Goal: Task Accomplishment & Management: Use online tool/utility

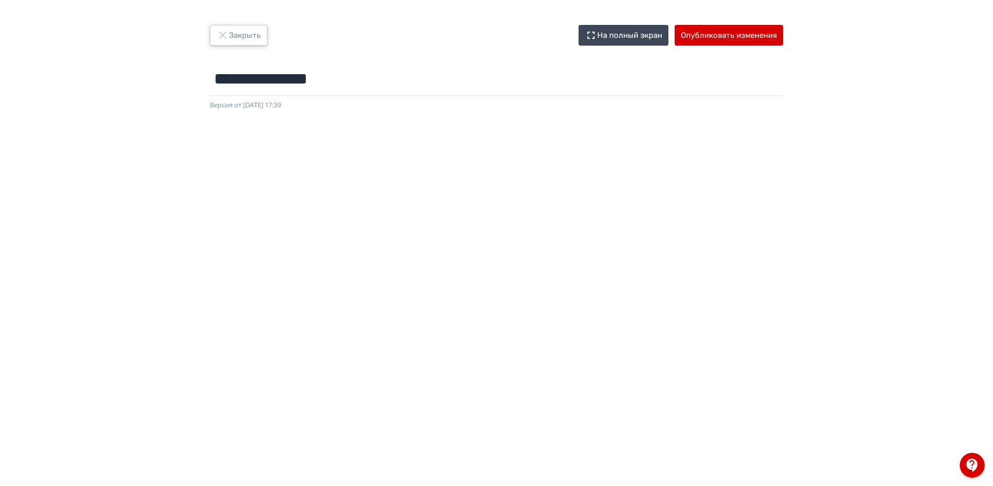
click at [254, 35] on button "Закрыть" at bounding box center [239, 35] width 58 height 21
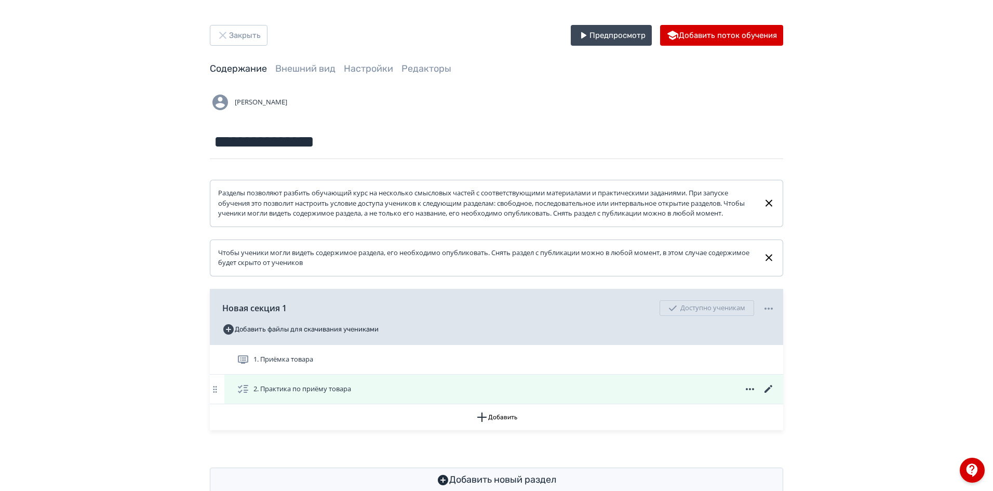
click at [768, 392] on icon at bounding box center [768, 389] width 8 height 8
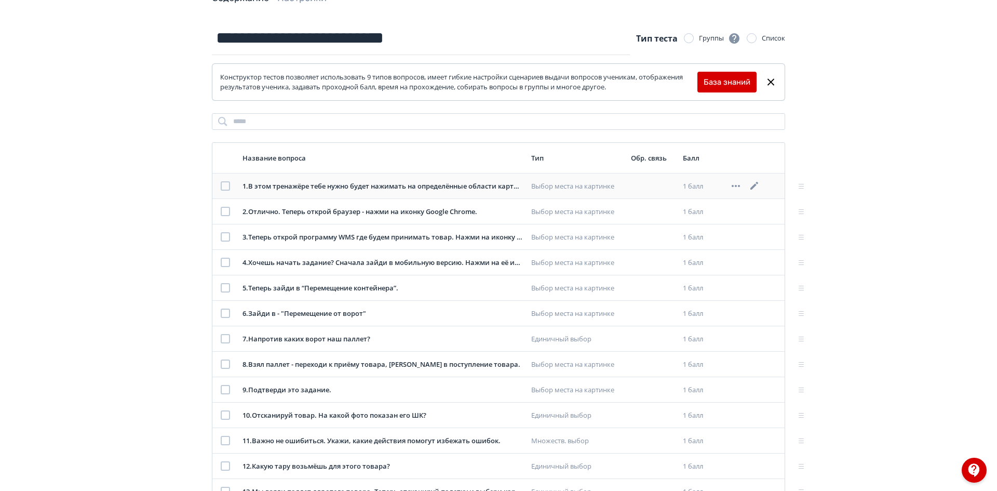
scroll to position [31, 0]
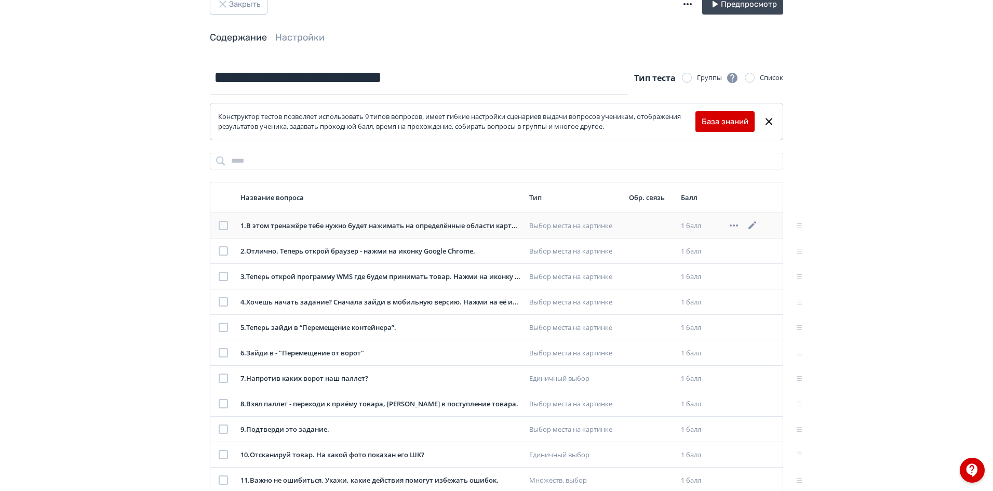
click at [753, 227] on icon at bounding box center [752, 225] width 12 height 12
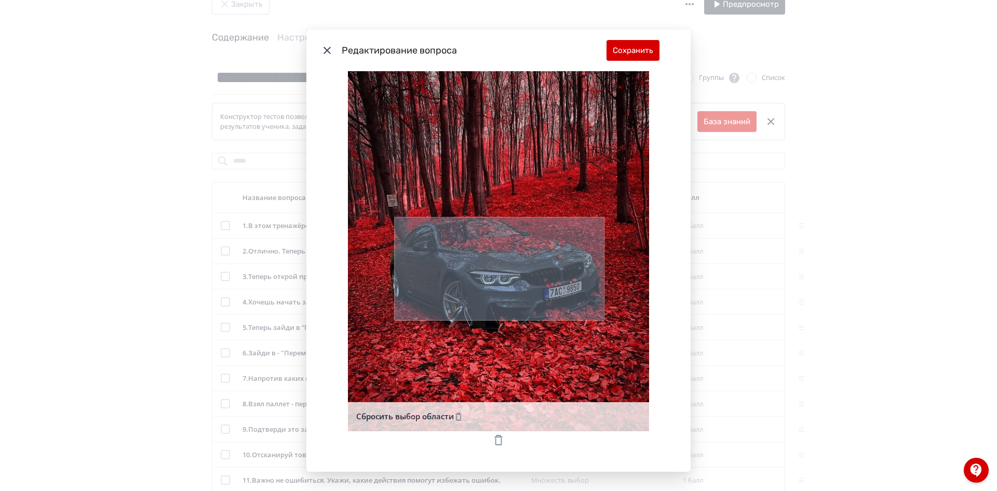
scroll to position [284, 0]
click at [638, 51] on button "Сохранить" at bounding box center [632, 50] width 53 height 21
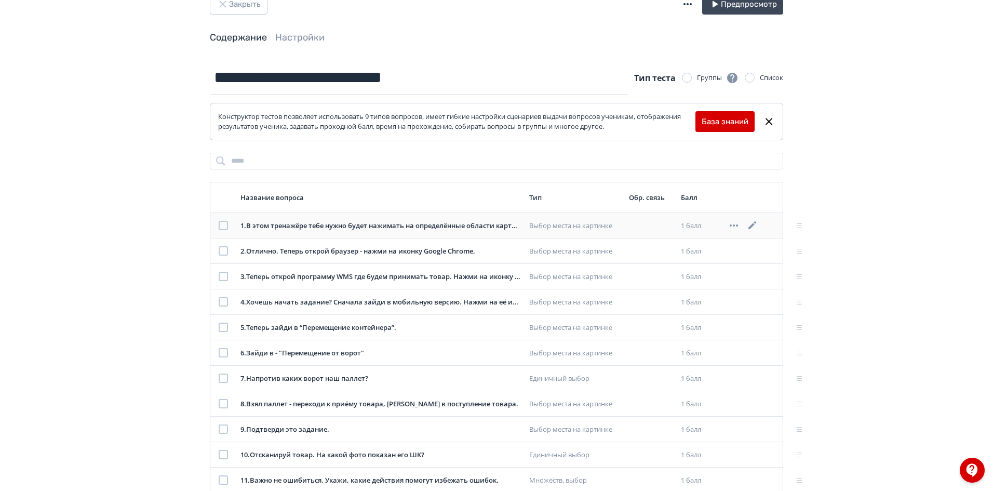
click at [458, 228] on div "1 . В этом тренажёре тебе нужно будет нажимать на определённые области картинки…" at bounding box center [380, 226] width 280 height 10
click at [460, 223] on div "1 . В этом тренажёре тебе нужно будет нажимать на определённые области картинки…" at bounding box center [380, 226] width 280 height 10
click at [752, 227] on icon at bounding box center [752, 225] width 12 height 12
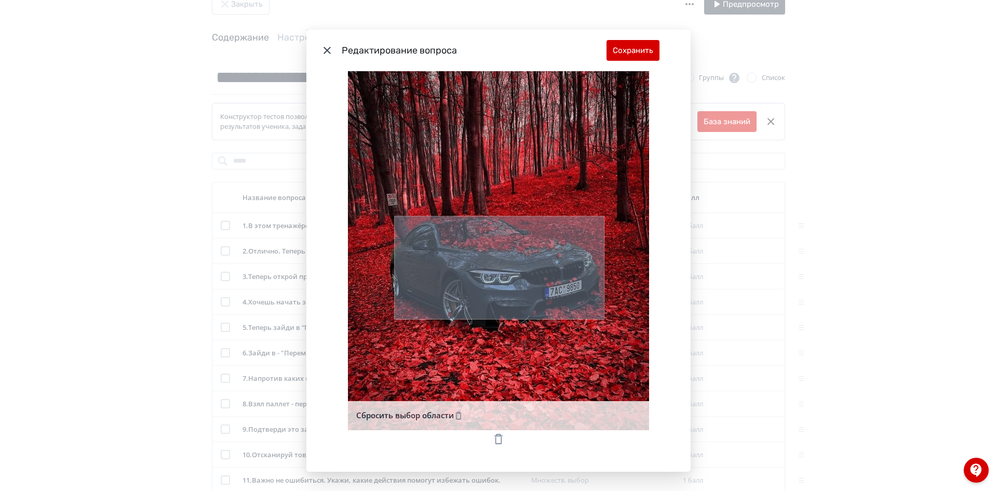
click at [515, 273] on rect "Modal" at bounding box center [500, 267] width 210 height 103
click at [631, 55] on button "Сохранить" at bounding box center [632, 50] width 53 height 21
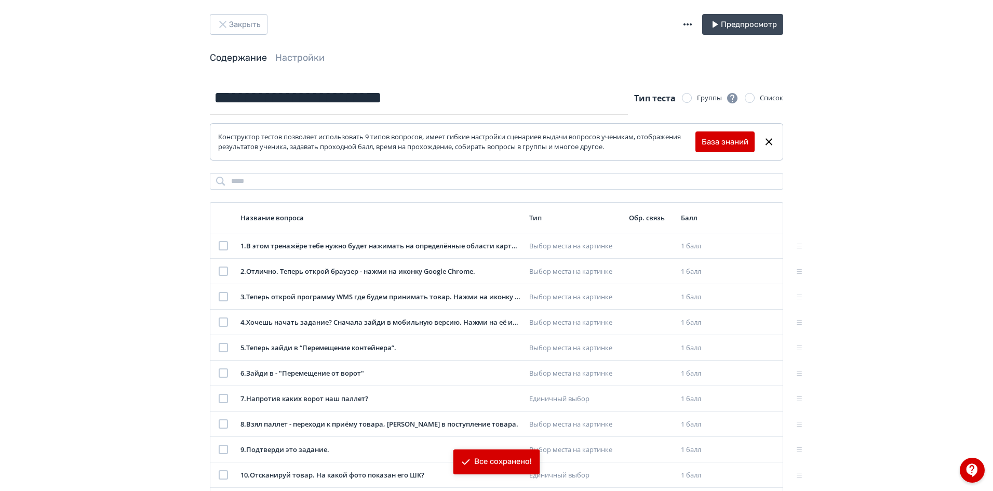
scroll to position [0, 0]
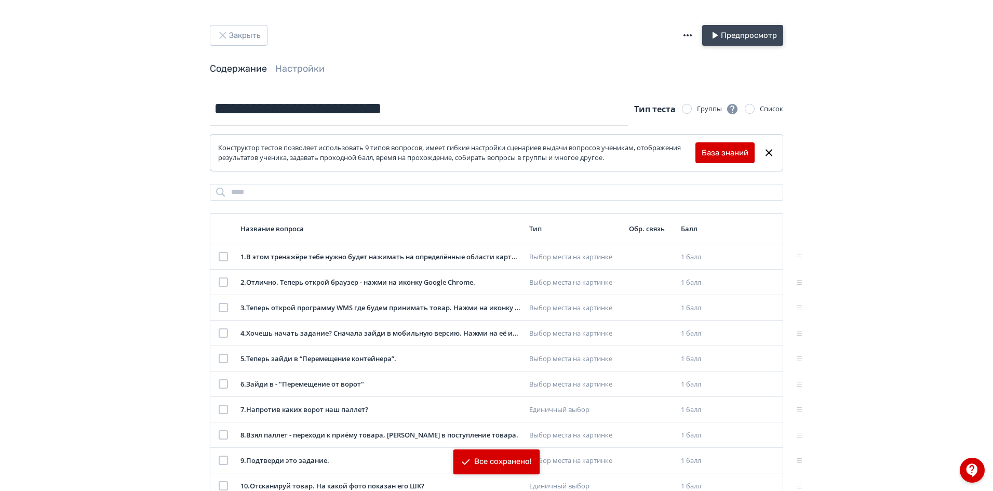
click at [734, 39] on button "Предпросмотр" at bounding box center [742, 35] width 81 height 21
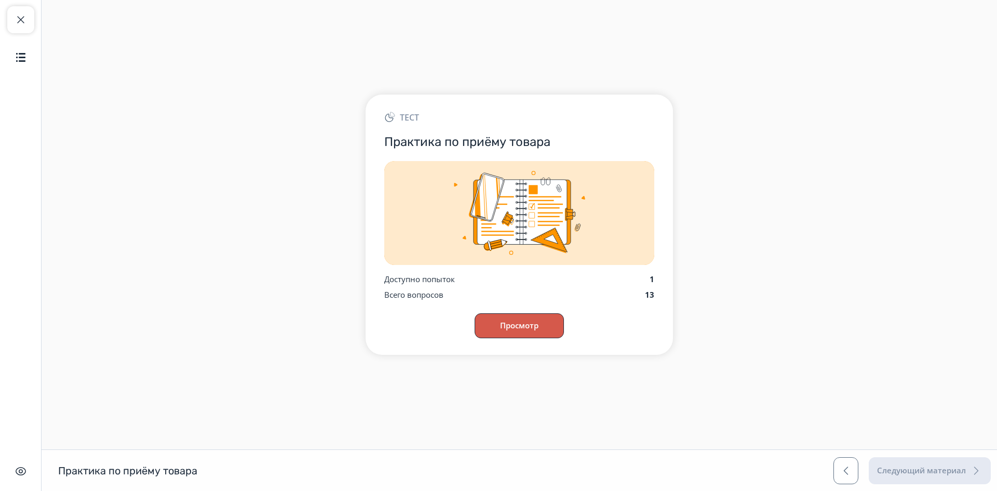
click at [527, 327] on button "Просмотр" at bounding box center [518, 325] width 89 height 25
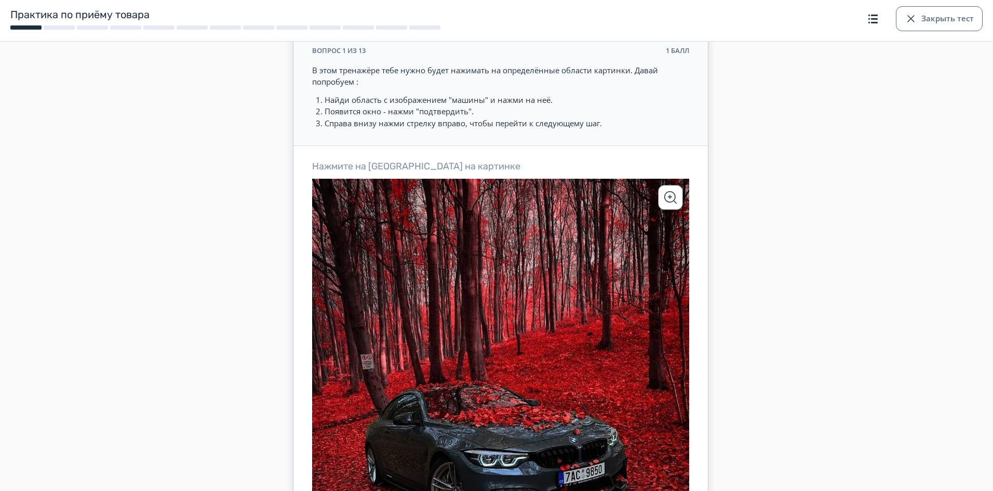
scroll to position [208, 0]
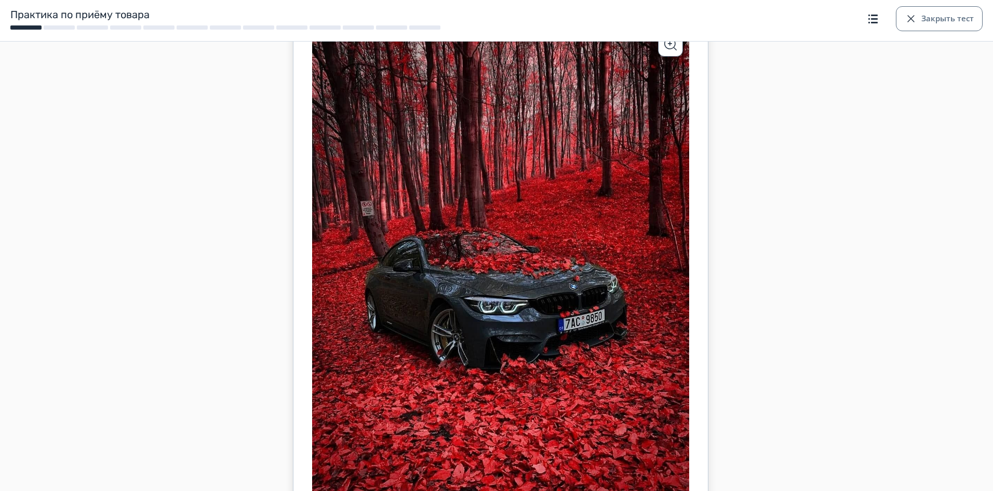
click at [504, 319] on icon at bounding box center [500, 260] width 377 height 471
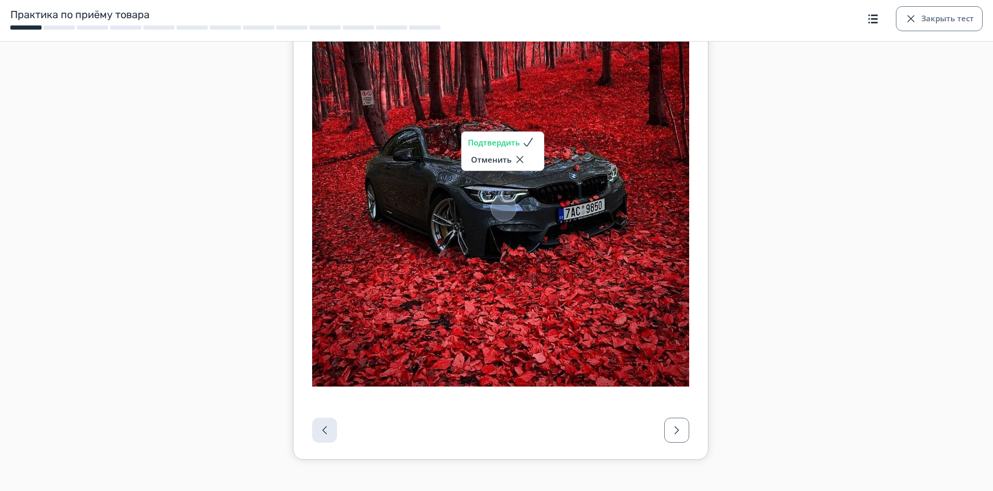
scroll to position [329, 0]
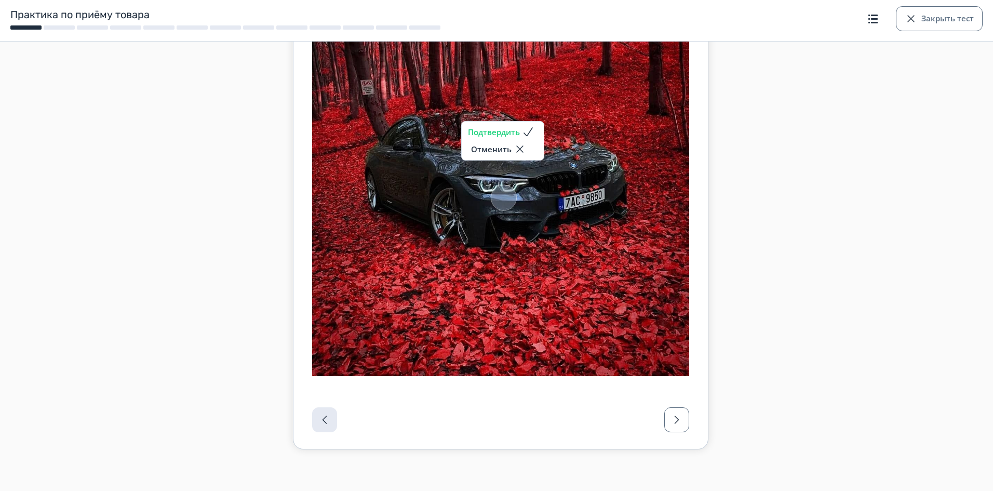
click at [516, 134] on button "Подтвердить" at bounding box center [503, 132] width 70 height 12
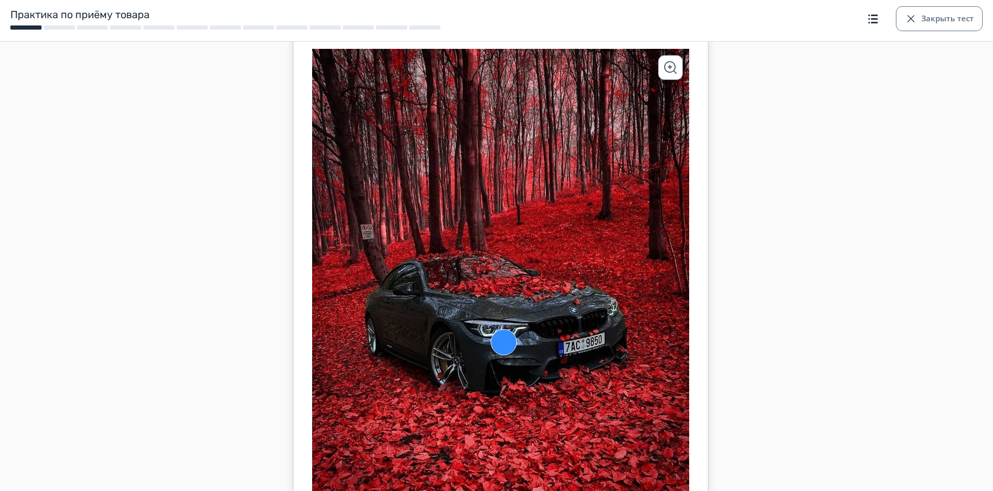
scroll to position [0, 0]
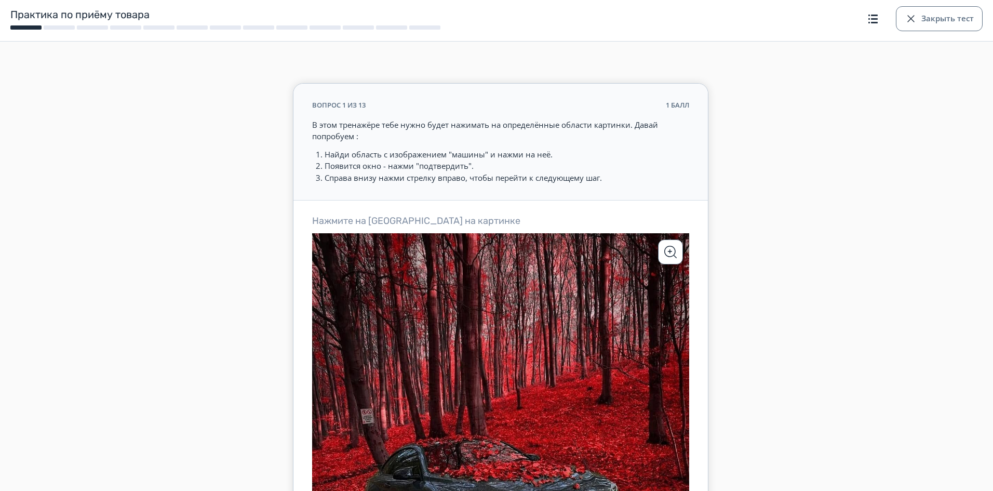
click at [354, 179] on li "Справа внизу нажми стрелку вправо, чтобы перейти к следующему шаг." at bounding box center [506, 178] width 364 height 12
click at [359, 181] on li "Справа внизу нажми стрелку вправо, чтобы перейти к следующему шаг." at bounding box center [506, 178] width 364 height 12
click at [924, 16] on button "Закрыть тест" at bounding box center [939, 18] width 87 height 25
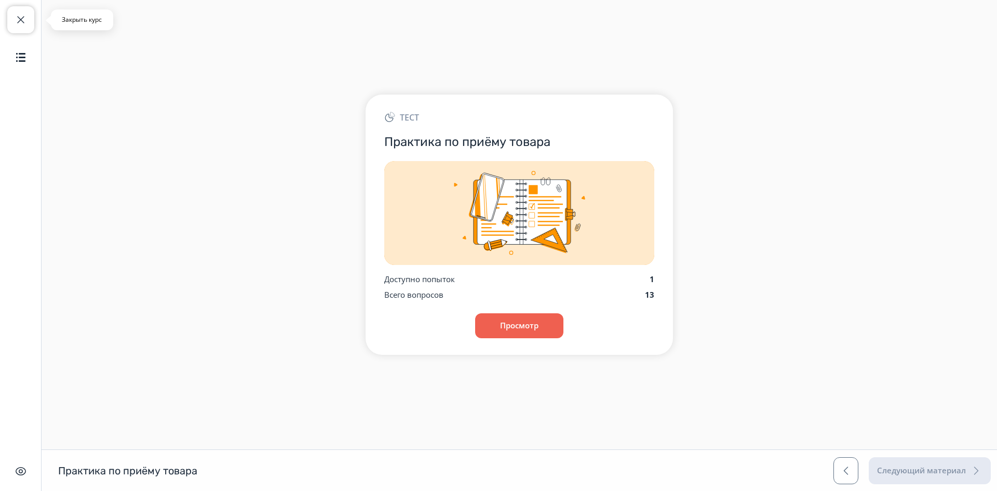
click at [19, 19] on span "button" at bounding box center [21, 19] width 12 height 12
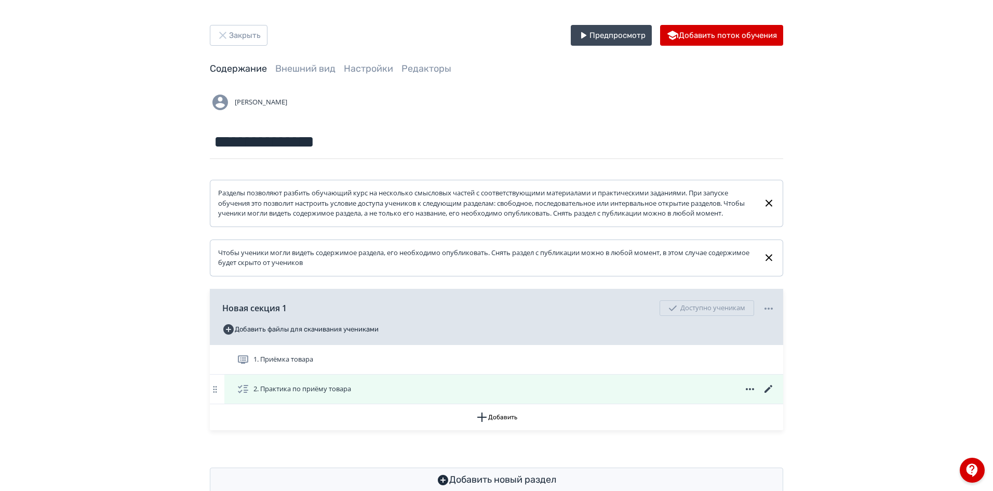
click at [772, 395] on icon at bounding box center [768, 389] width 12 height 12
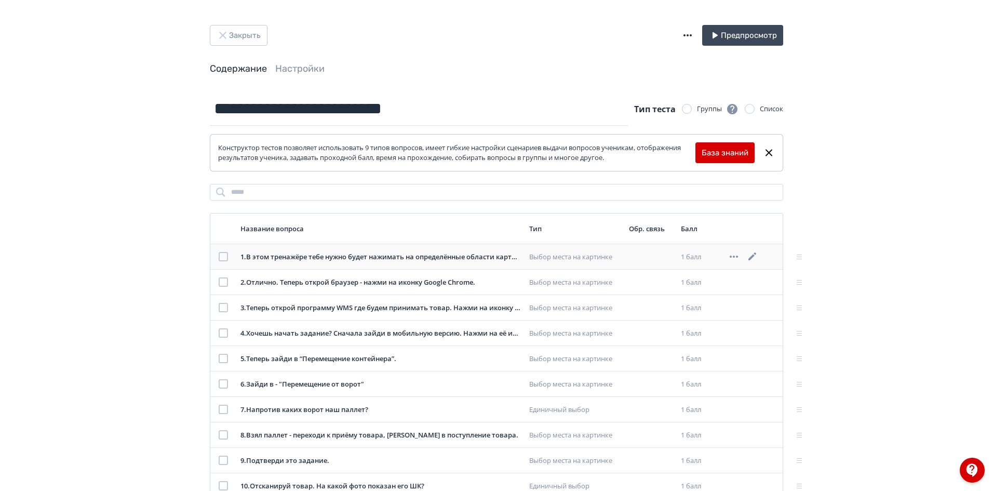
click at [753, 256] on icon at bounding box center [752, 256] width 8 height 8
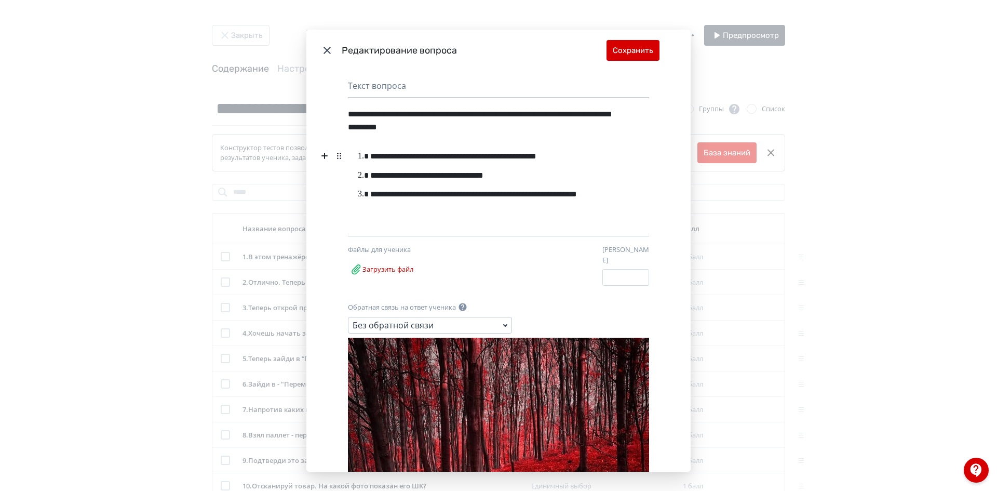
click at [417, 197] on li "**********" at bounding box center [491, 201] width 245 height 32
drag, startPoint x: 401, startPoint y: 194, endPoint x: 370, endPoint y: 197, distance: 31.3
click at [370, 197] on li "**********" at bounding box center [491, 201] width 245 height 32
drag, startPoint x: 425, startPoint y: 195, endPoint x: 484, endPoint y: 195, distance: 59.2
click at [484, 195] on li "**********" at bounding box center [491, 201] width 245 height 32
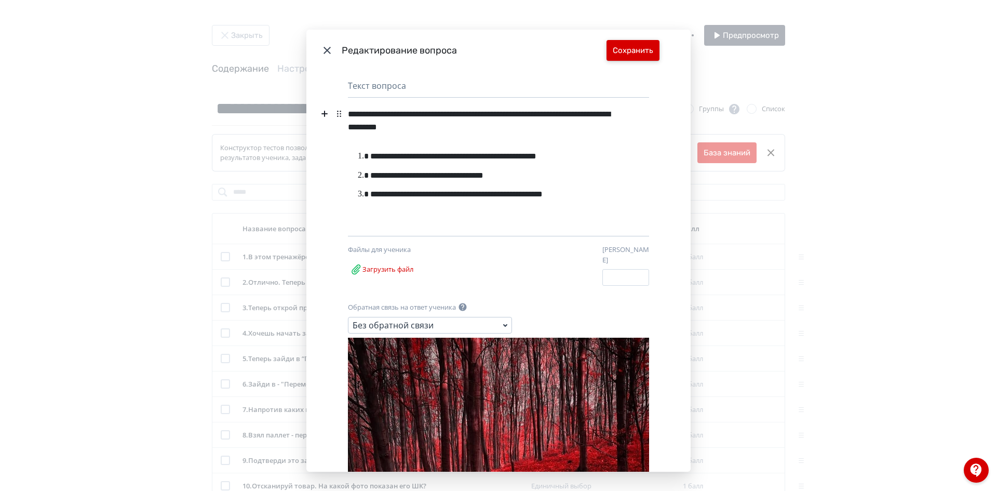
click at [631, 56] on button "Сохранить" at bounding box center [632, 50] width 53 height 21
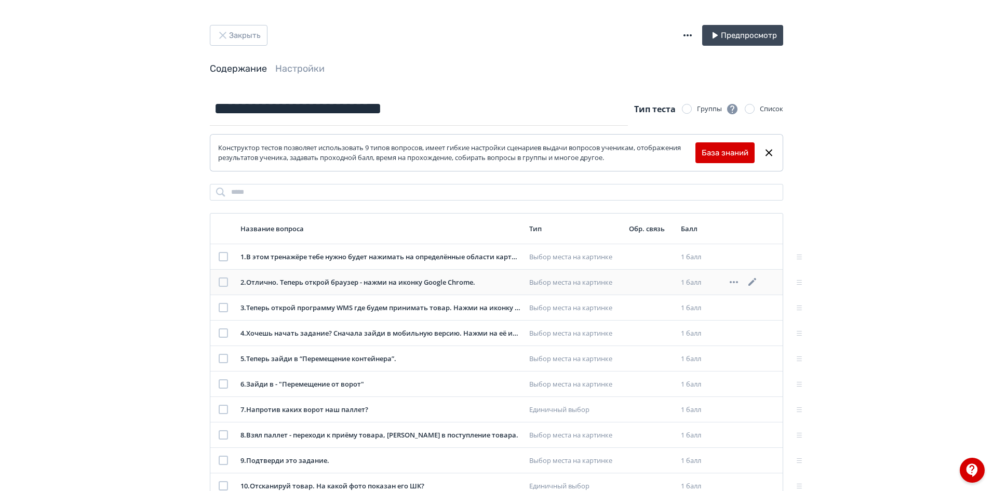
click at [751, 283] on icon at bounding box center [752, 282] width 8 height 8
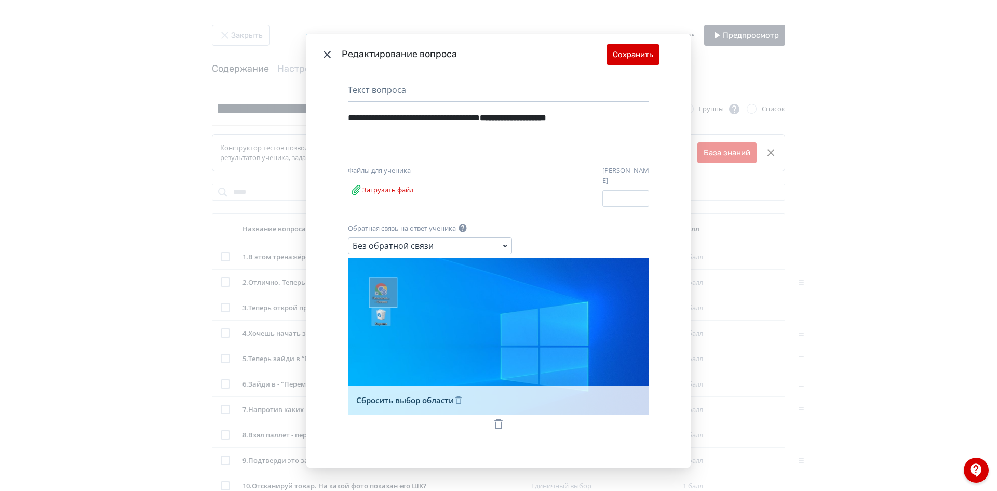
click at [498, 419] on icon "Modal" at bounding box center [498, 423] width 12 height 12
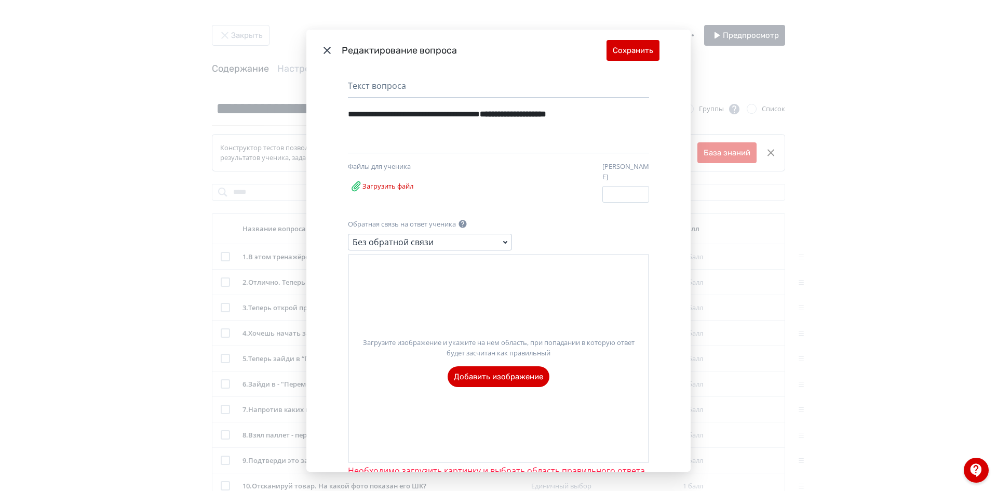
click at [506, 373] on label "Загрузите изображение и укажите на нем область, при попадании в которую ответ б…" at bounding box center [498, 358] width 300 height 58
click at [0, 0] on input "Загрузите изображение и укажите на нем область, при попадании в которую ответ б…" at bounding box center [0, 0] width 0 height 0
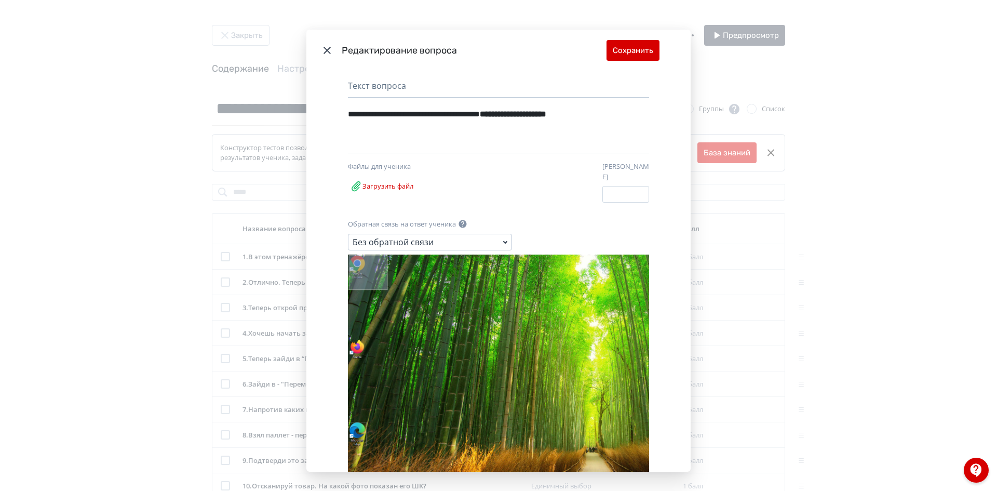
drag, startPoint x: 385, startPoint y: 283, endPoint x: 347, endPoint y: 249, distance: 50.7
click at [379, 273] on rect "Modal" at bounding box center [368, 272] width 38 height 34
drag, startPoint x: 374, startPoint y: 265, endPoint x: 367, endPoint y: 269, distance: 7.9
drag, startPoint x: 365, startPoint y: 268, endPoint x: 374, endPoint y: 269, distance: 9.0
drag, startPoint x: 374, startPoint y: 269, endPoint x: 364, endPoint y: 268, distance: 10.0
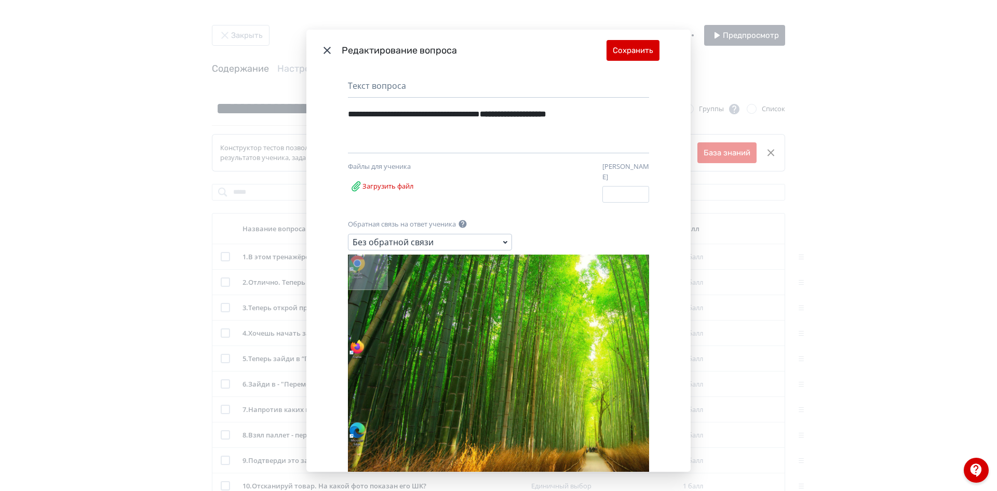
drag, startPoint x: 365, startPoint y: 264, endPoint x: 377, endPoint y: 263, distance: 12.0
click at [374, 263] on rect "Modal" at bounding box center [368, 272] width 38 height 34
drag, startPoint x: 364, startPoint y: 264, endPoint x: 381, endPoint y: 267, distance: 17.4
click at [379, 267] on rect "Modal" at bounding box center [368, 272] width 38 height 34
click at [632, 49] on button "Сохранить" at bounding box center [632, 50] width 53 height 21
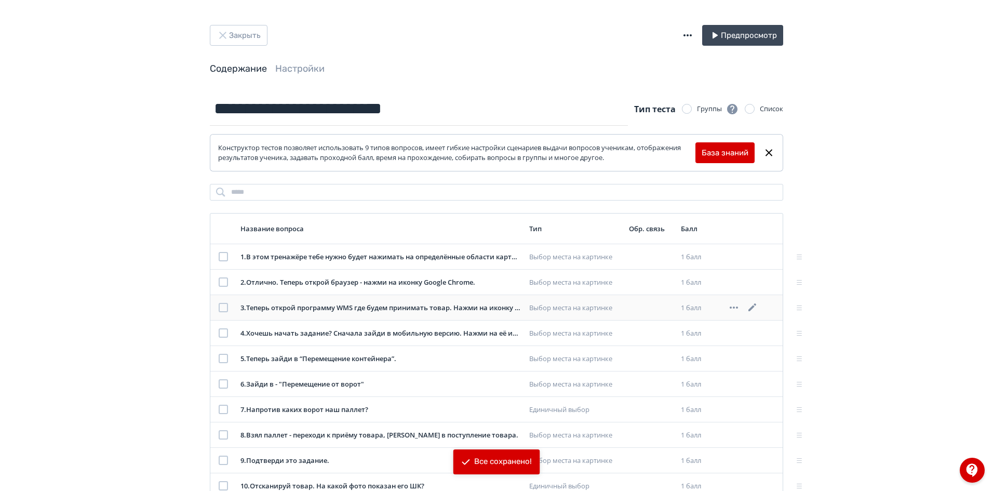
click at [752, 307] on icon at bounding box center [752, 307] width 8 height 8
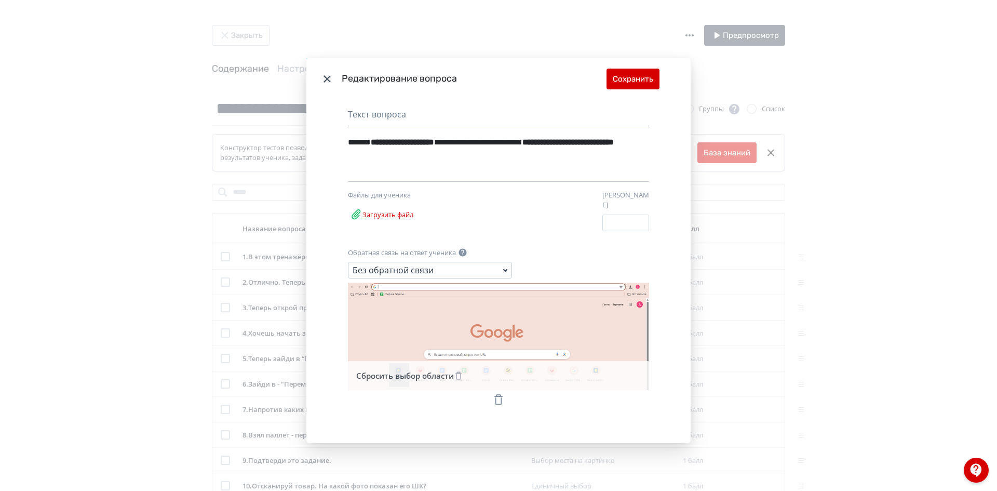
click at [459, 373] on icon "Modal" at bounding box center [458, 376] width 6 height 8
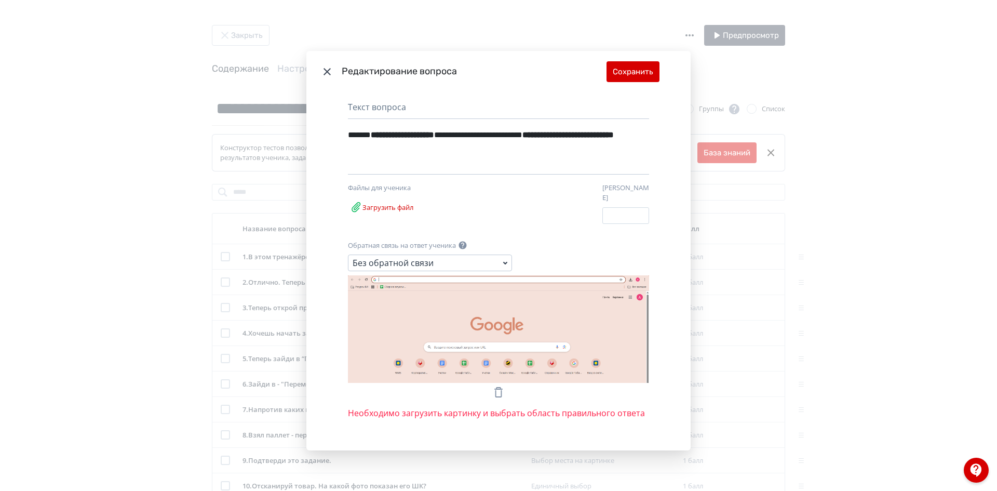
click at [495, 390] on icon "Modal" at bounding box center [498, 392] width 12 height 12
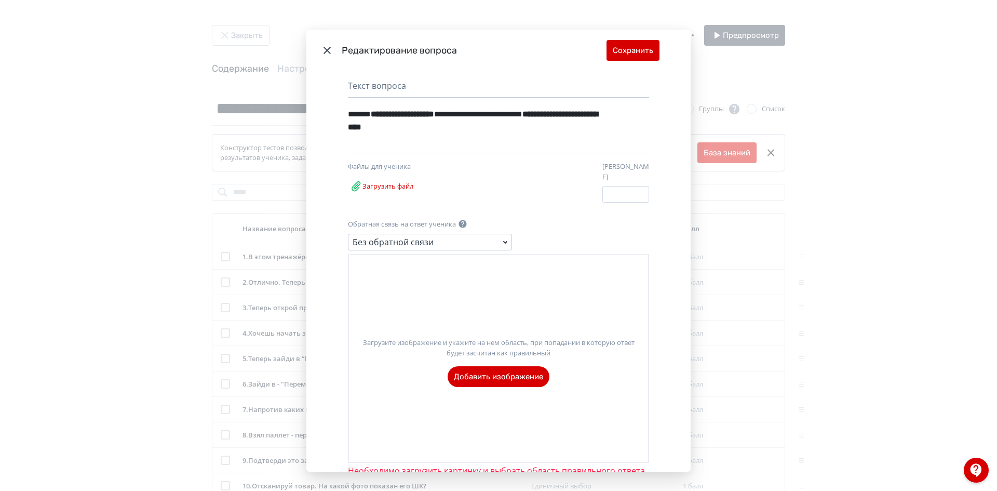
click at [489, 360] on label "Загрузите изображение и укажите на нем область, при попадании в которую ответ б…" at bounding box center [498, 358] width 300 height 58
click at [0, 0] on input "Загрузите изображение и укажите на нем область, при попадании в которую ответ б…" at bounding box center [0, 0] width 0 height 0
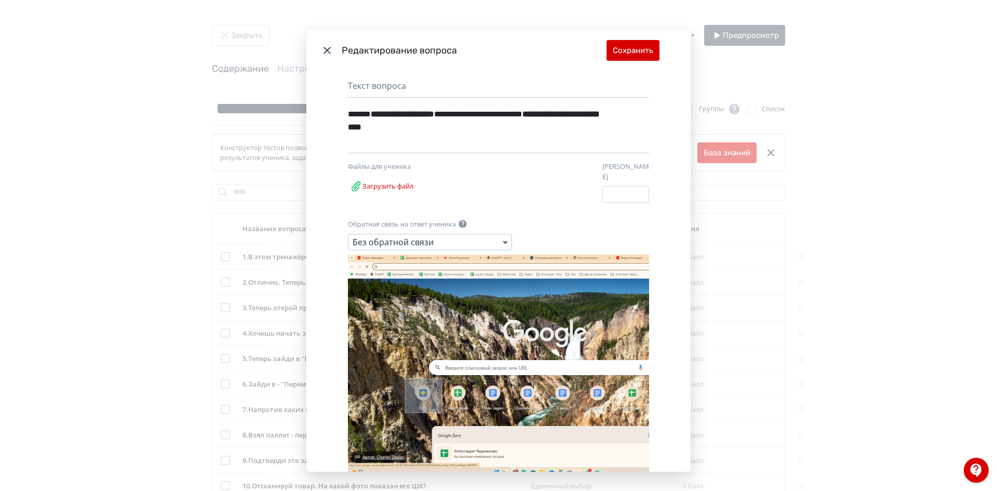
drag, startPoint x: 402, startPoint y: 371, endPoint x: 439, endPoint y: 404, distance: 49.6
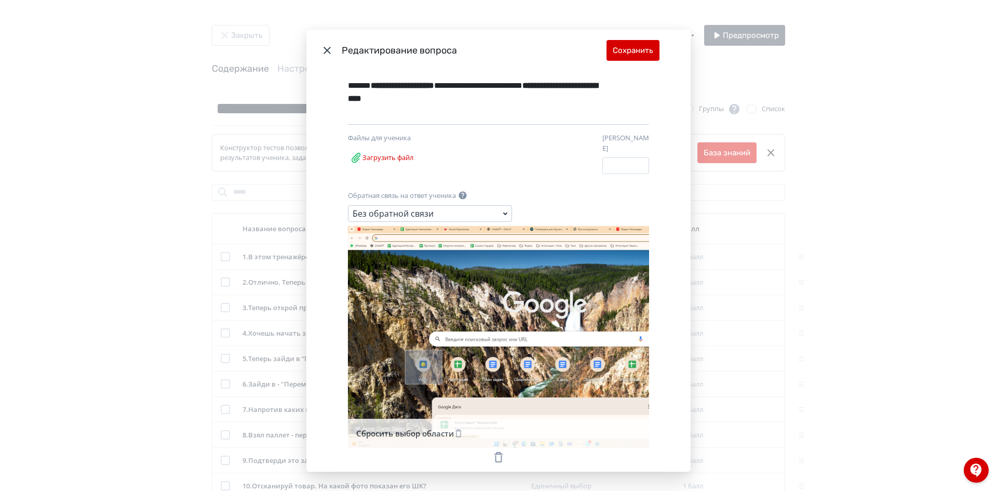
scroll to position [49, 0]
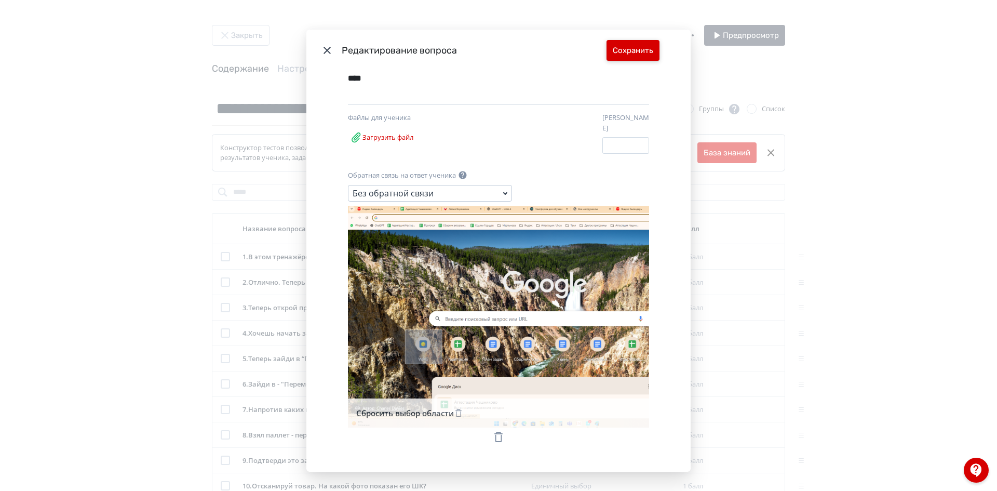
click at [628, 46] on button "Сохранить" at bounding box center [632, 50] width 53 height 21
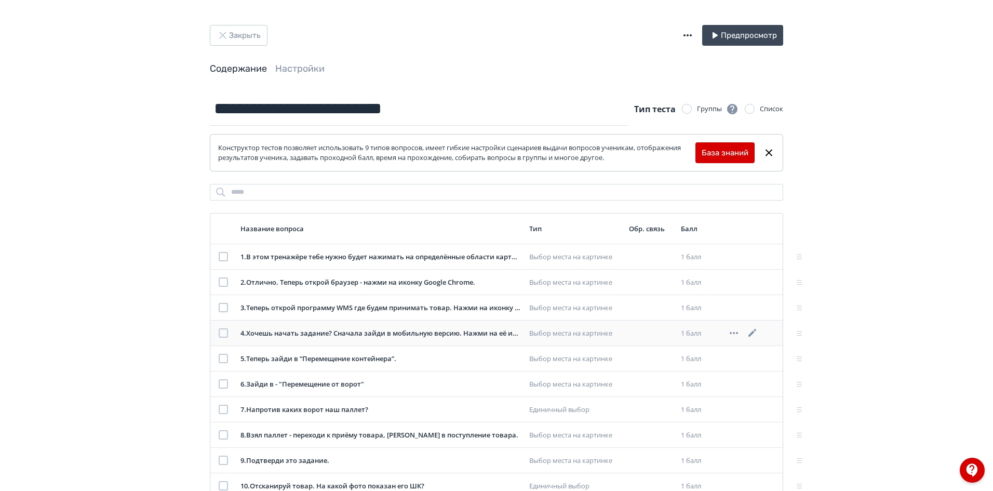
click at [754, 333] on icon at bounding box center [752, 333] width 12 height 12
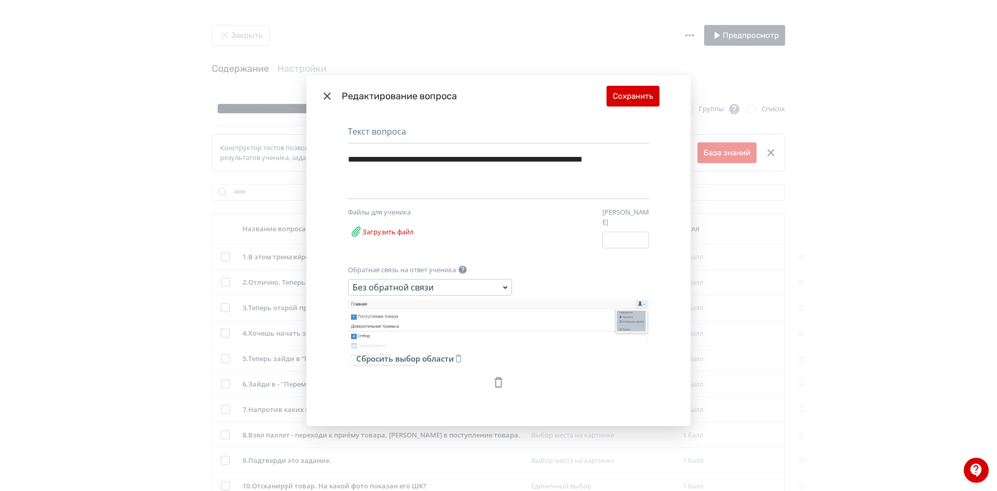
click at [500, 379] on icon "Modal" at bounding box center [498, 382] width 12 height 12
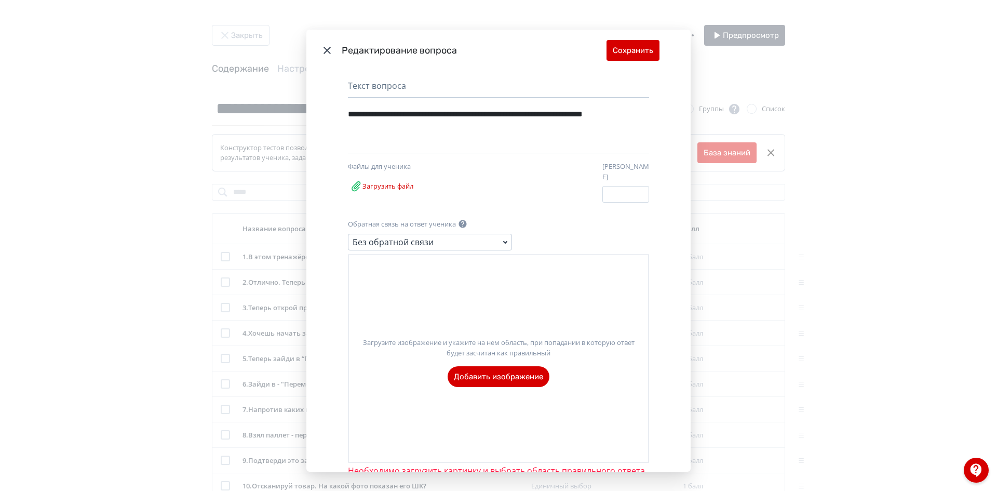
click at [508, 368] on label "Загрузите изображение и укажите на нем область, при попадании в которую ответ б…" at bounding box center [498, 358] width 300 height 58
click at [0, 0] on input "Загрузите изображение и укажите на нем область, при попадании в которую ответ б…" at bounding box center [0, 0] width 0 height 0
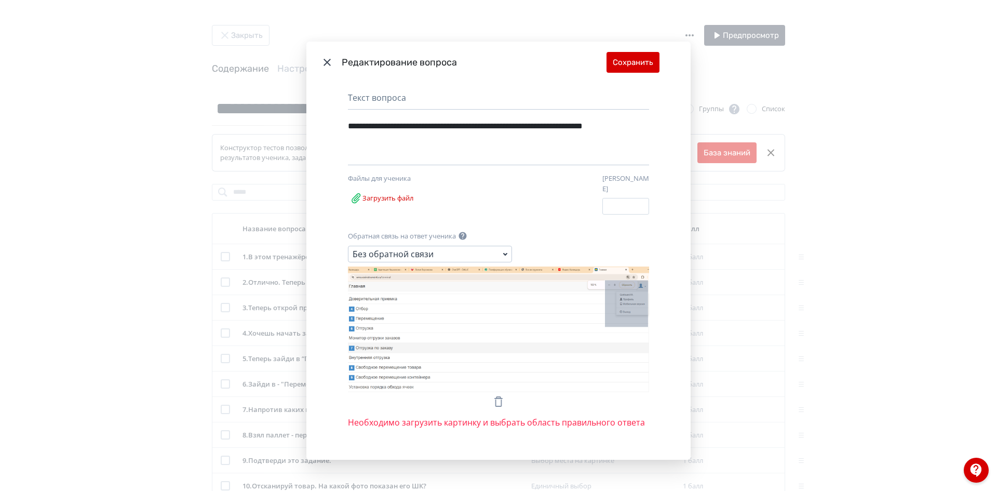
drag, startPoint x: 603, startPoint y: 324, endPoint x: 646, endPoint y: 277, distance: 64.3
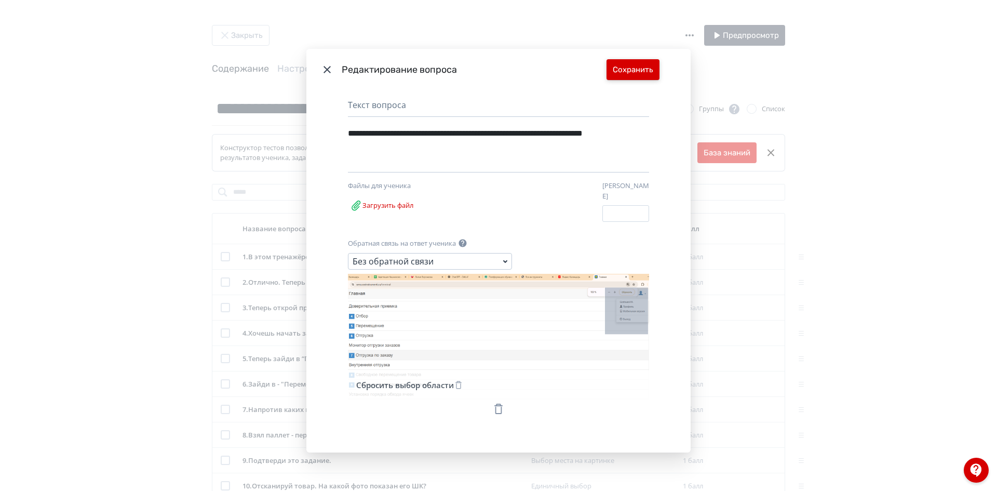
click at [634, 71] on button "Сохранить" at bounding box center [632, 69] width 53 height 21
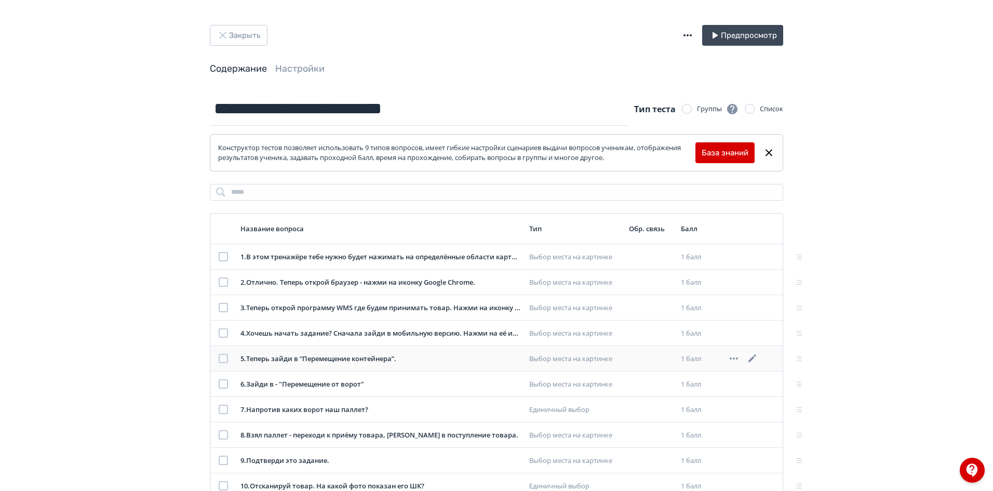
click at [753, 359] on icon at bounding box center [752, 358] width 12 height 12
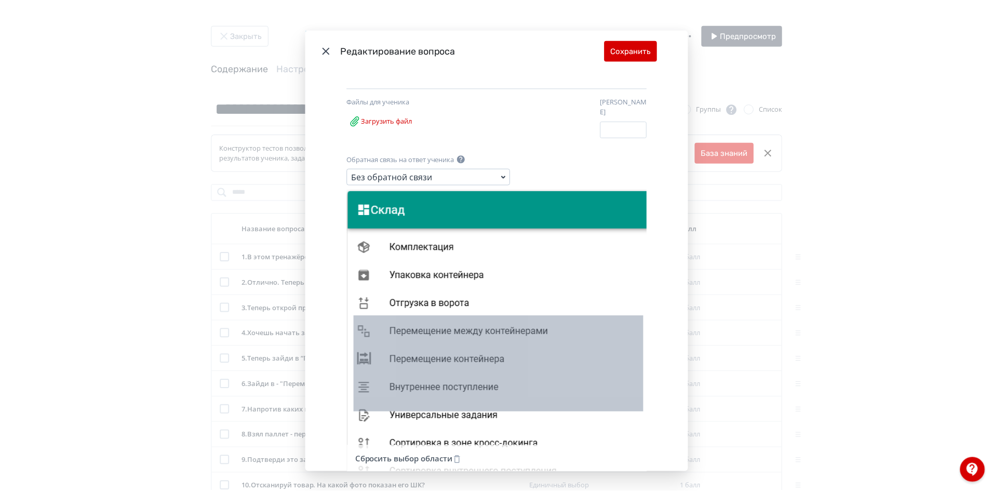
scroll to position [97, 0]
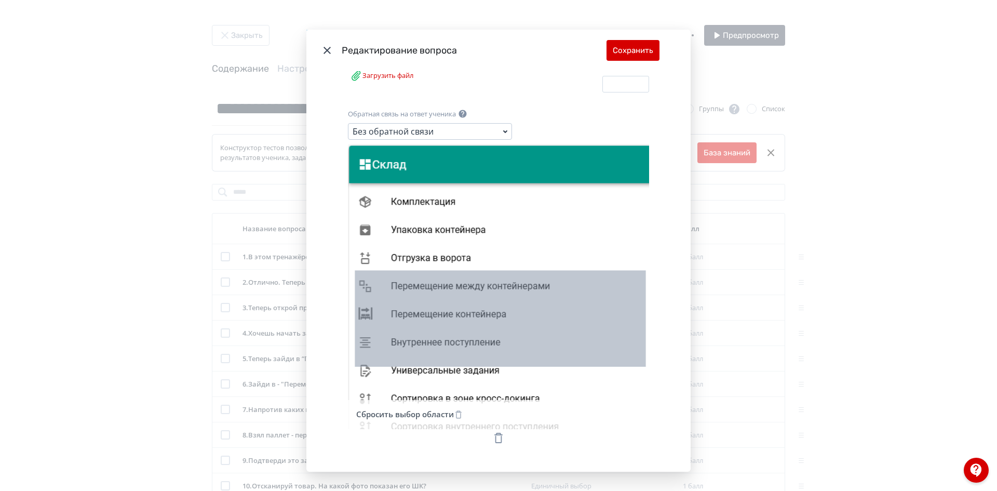
click at [454, 410] on icon "Modal" at bounding box center [458, 414] width 9 height 9
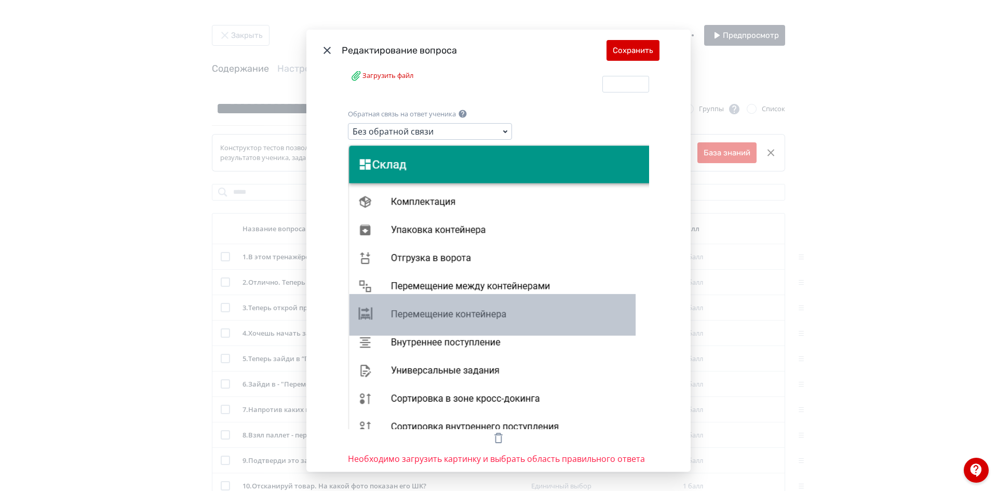
drag, startPoint x: 347, startPoint y: 286, endPoint x: 630, endPoint y: 327, distance: 286.0
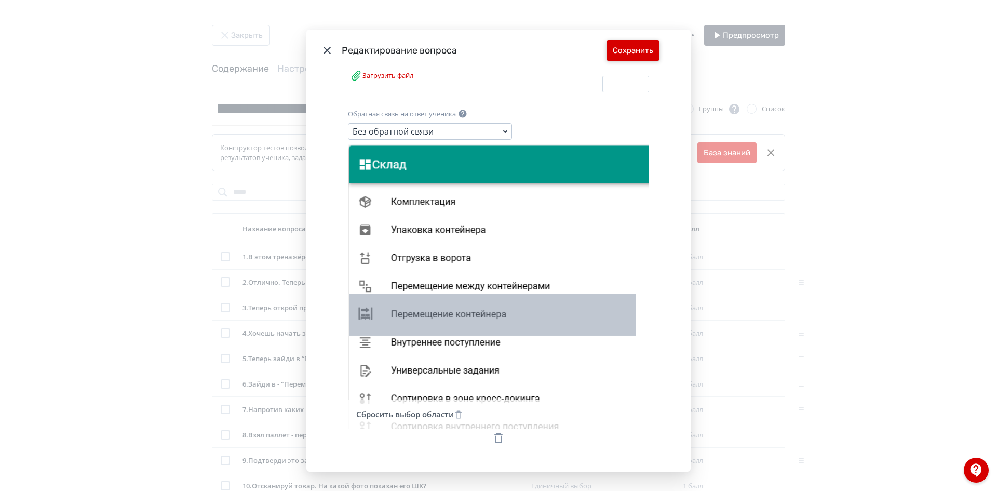
click at [635, 47] on button "Сохранить" at bounding box center [632, 50] width 53 height 21
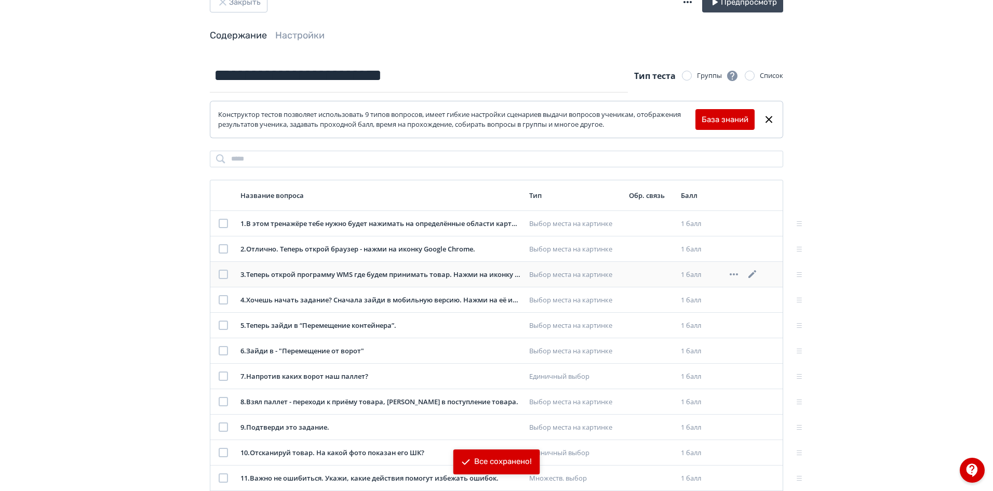
scroll to position [52, 0]
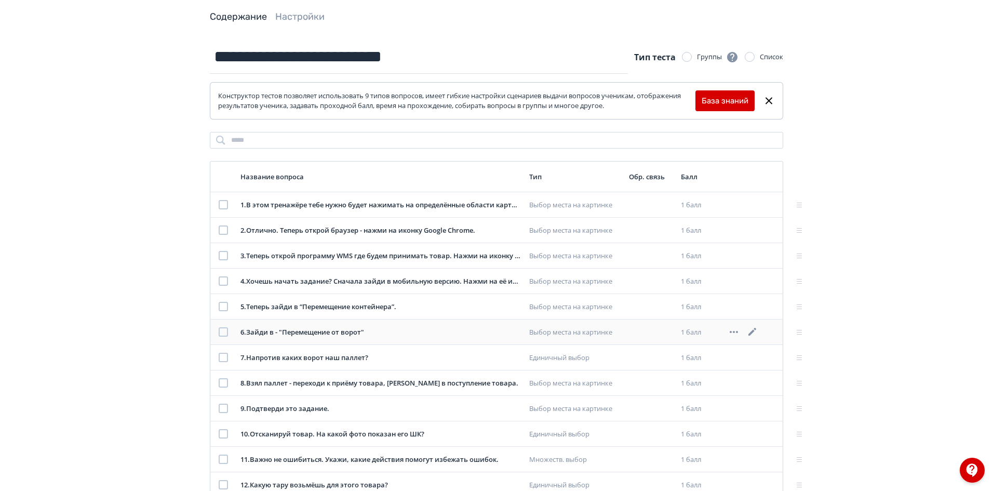
click at [755, 334] on icon at bounding box center [752, 331] width 12 height 12
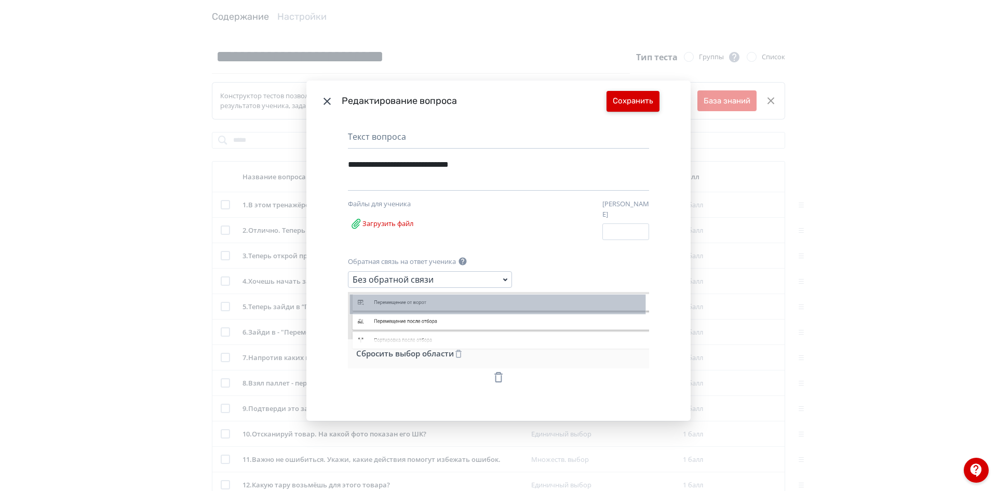
click at [638, 99] on button "Сохранить" at bounding box center [632, 101] width 53 height 21
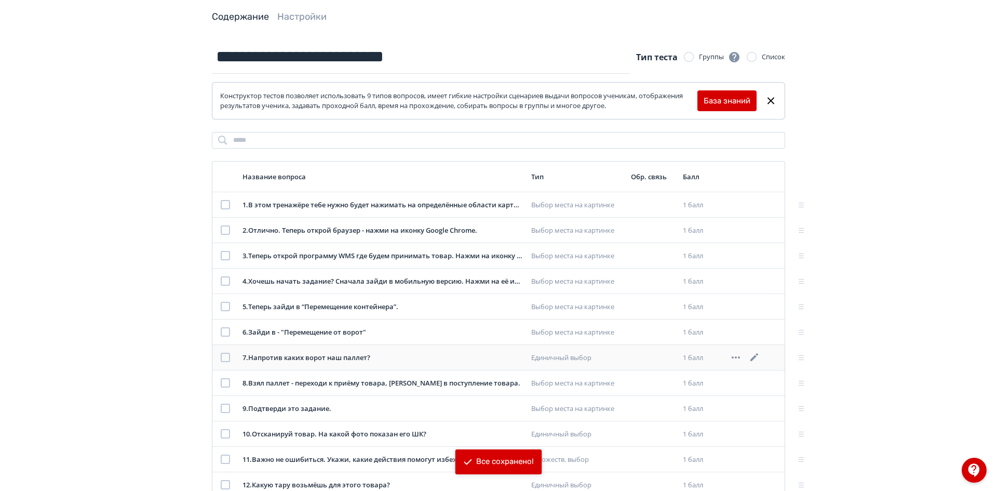
scroll to position [104, 0]
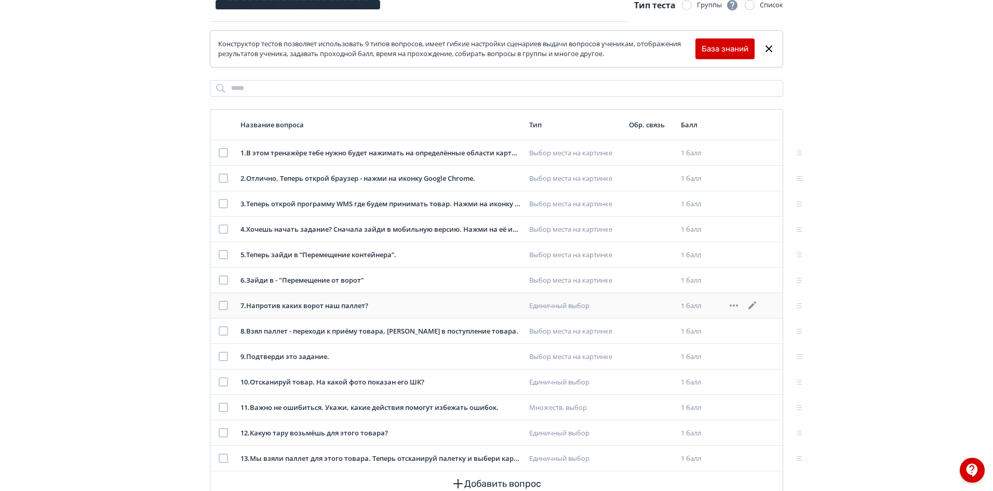
click at [752, 305] on icon at bounding box center [752, 305] width 8 height 8
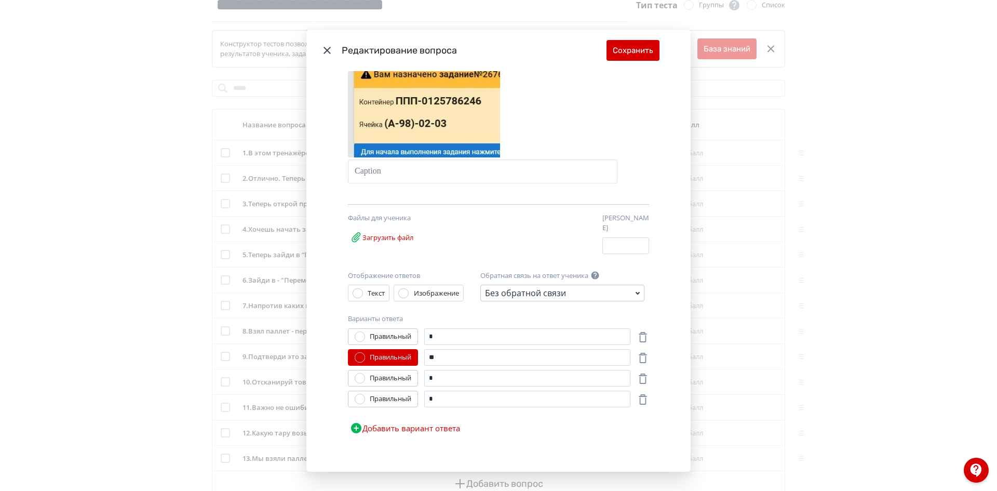
scroll to position [0, 0]
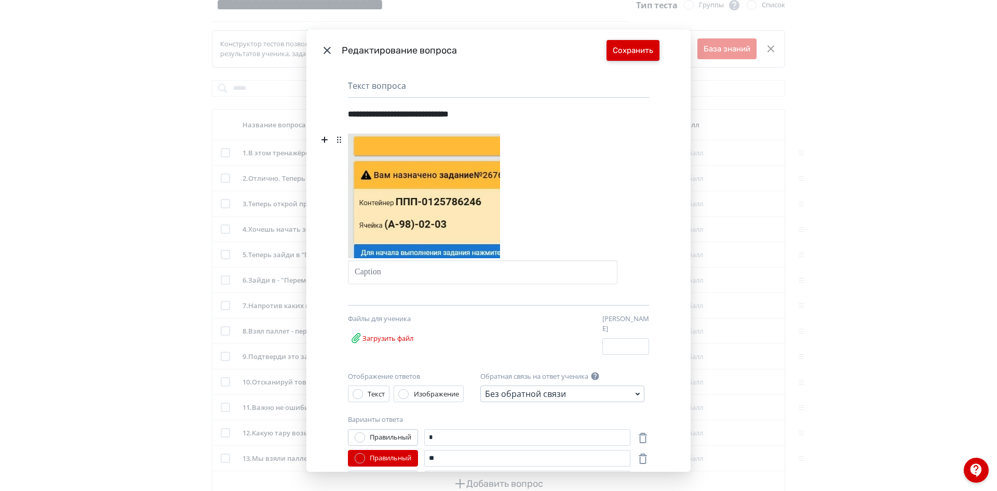
click at [638, 46] on button "Сохранить" at bounding box center [632, 50] width 53 height 21
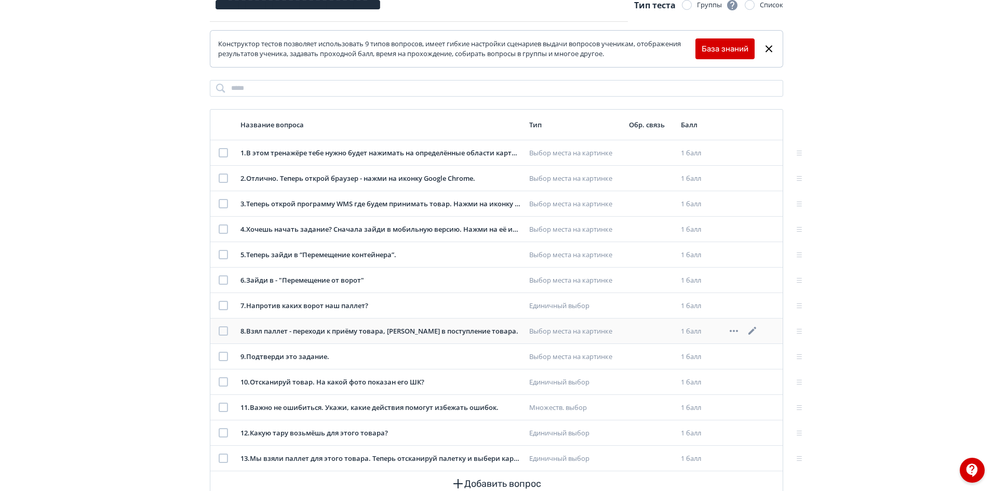
click at [748, 331] on icon at bounding box center [752, 330] width 12 height 12
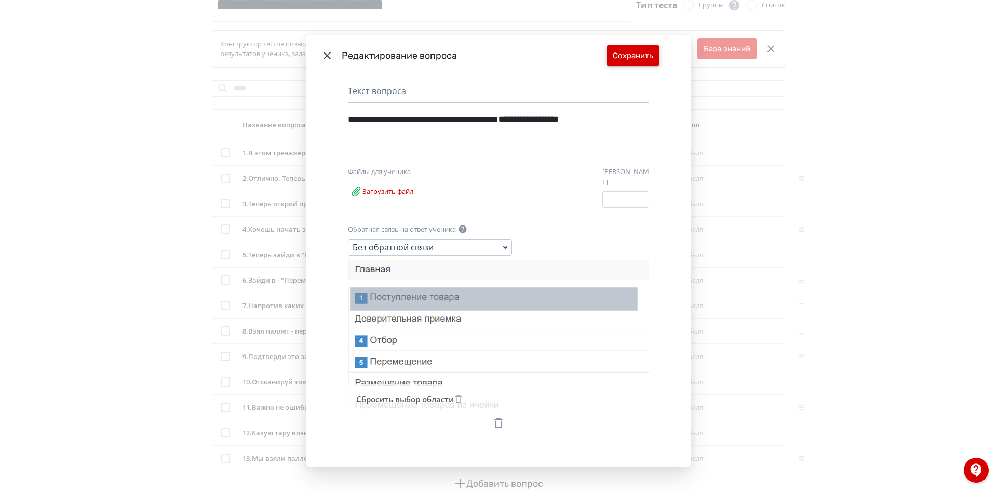
click at [628, 56] on button "Сохранить" at bounding box center [632, 55] width 53 height 21
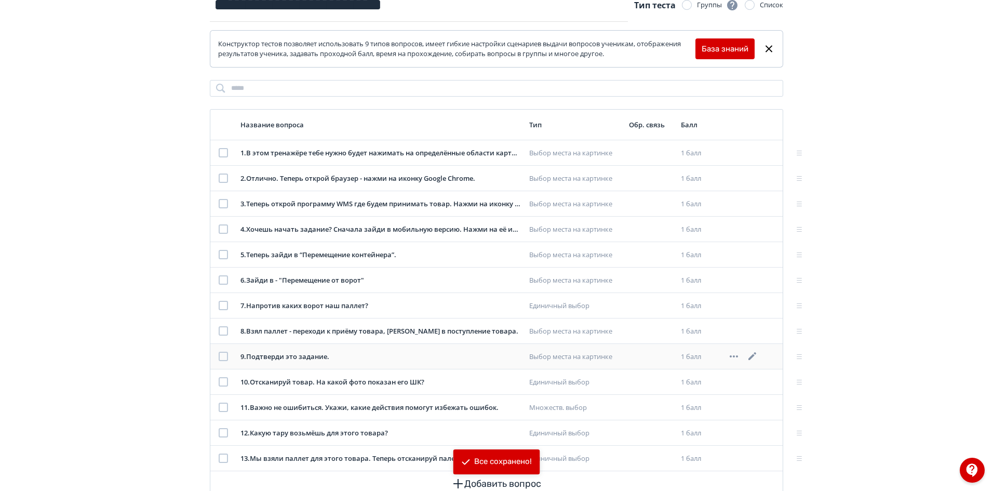
click at [754, 356] on icon at bounding box center [752, 356] width 8 height 8
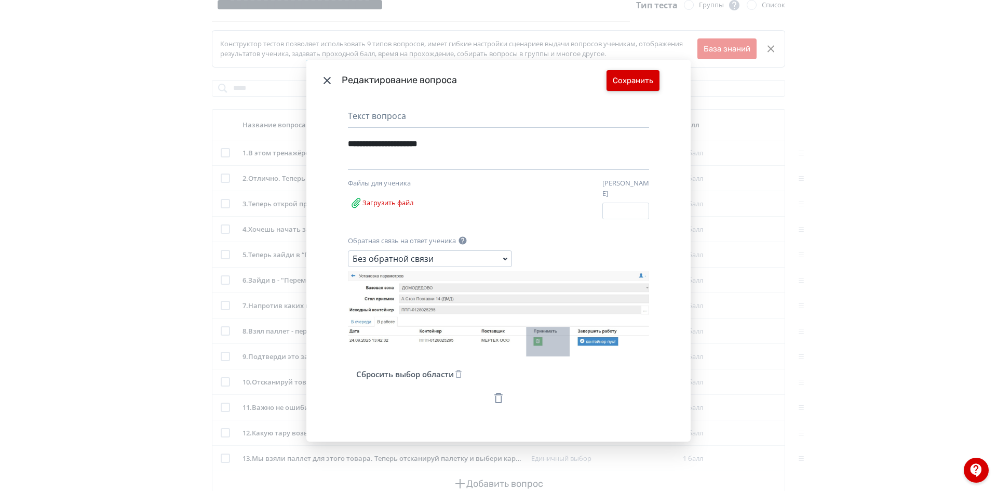
click at [644, 85] on button "Сохранить" at bounding box center [632, 80] width 53 height 21
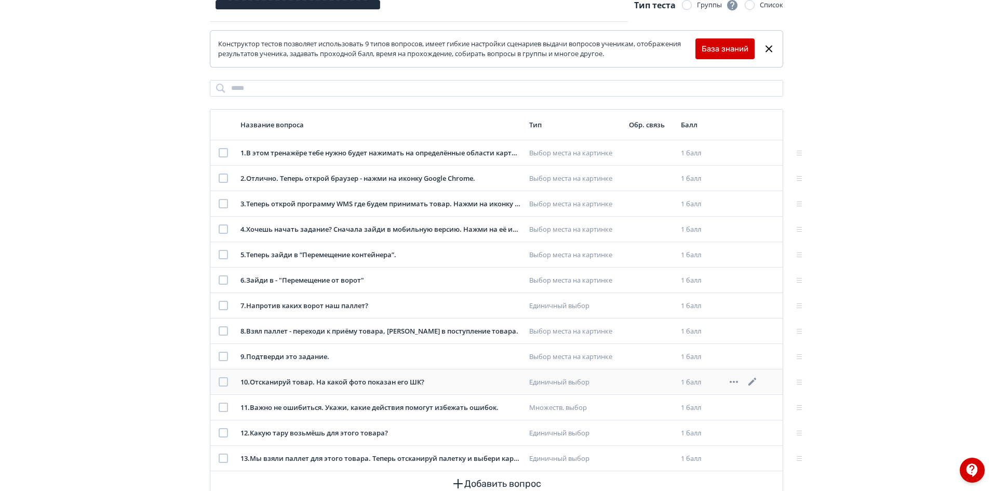
click at [750, 381] on icon at bounding box center [752, 381] width 12 height 12
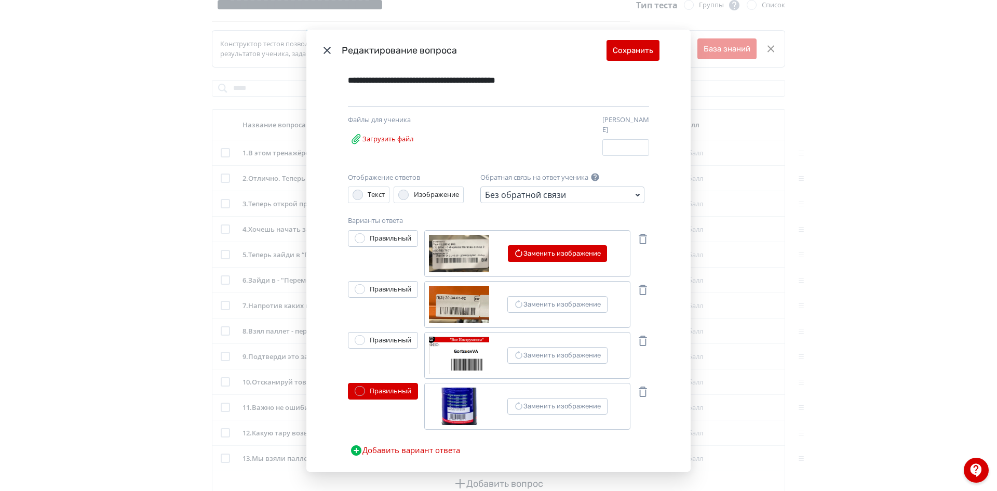
scroll to position [52, 0]
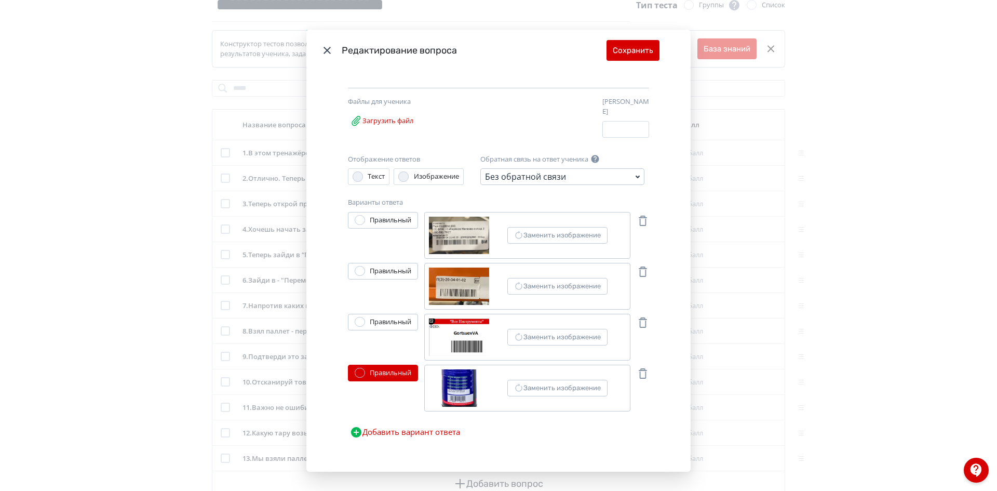
click at [464, 386] on div "Modal" at bounding box center [459, 387] width 60 height 37
click at [0, 0] on input "Заменить изображение" at bounding box center [0, 0] width 0 height 0
click at [463, 385] on div "Modal" at bounding box center [459, 387] width 60 height 37
click at [0, 0] on input "Заменить изображение" at bounding box center [0, 0] width 0 height 0
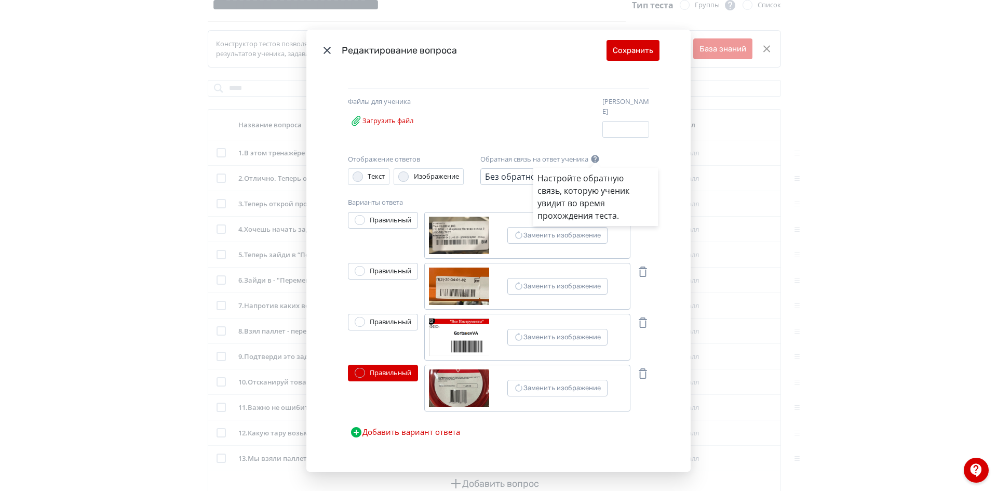
click at [625, 42] on div "Настройте обратную связь, которую ученик увидит во время прохождения теста." at bounding box center [498, 245] width 997 height 491
click at [635, 48] on button "Сохранить" at bounding box center [632, 50] width 53 height 21
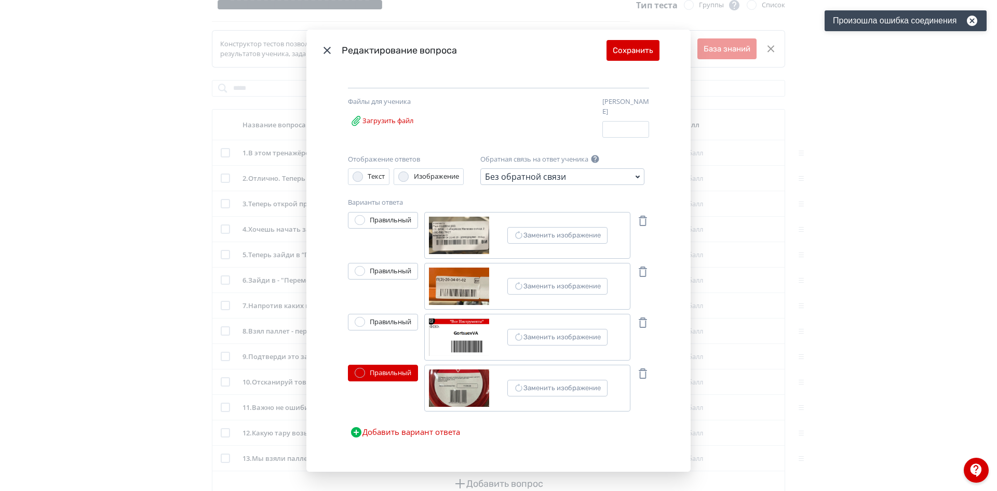
scroll to position [56, 0]
